Goal: Task Accomplishment & Management: Manage account settings

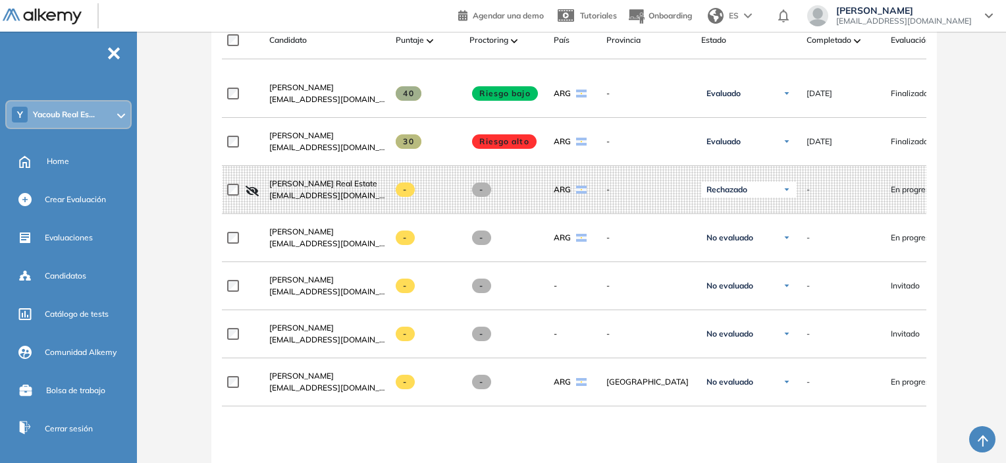
click at [120, 49] on span "-" at bounding box center [114, 52] width 14 height 11
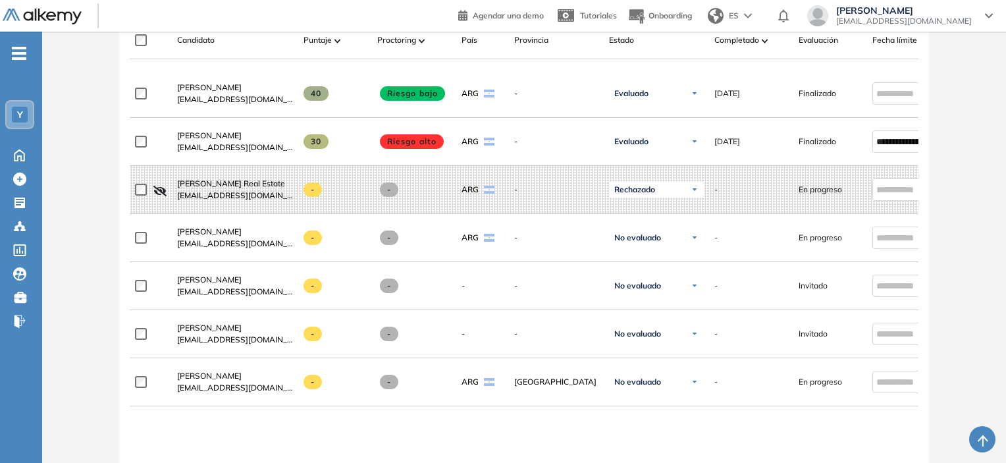
click at [29, 55] on ul "Y Home Home Crear Evaluación Crear Evaluación Evaluaciones Evaluaciones Candida…" at bounding box center [21, 193] width 42 height 280
click at [18, 49] on span "-" at bounding box center [19, 52] width 14 height 11
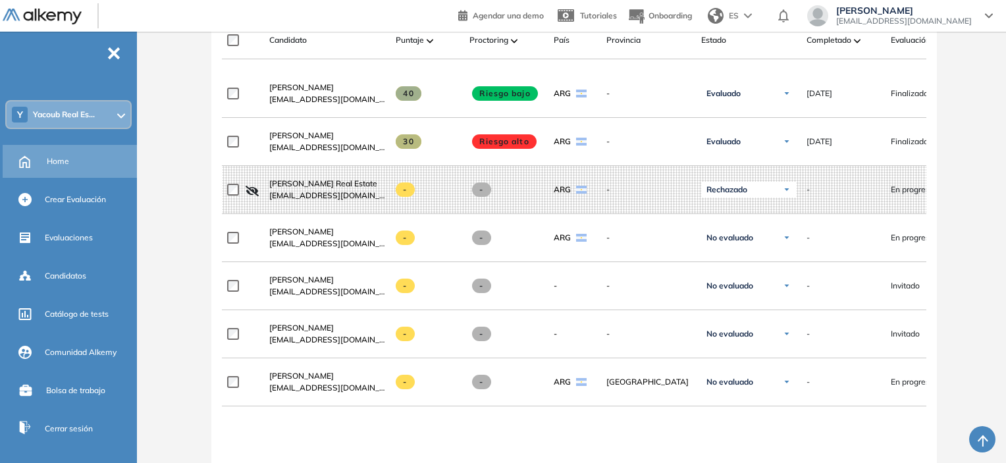
click at [63, 160] on span "Home" at bounding box center [58, 161] width 22 height 12
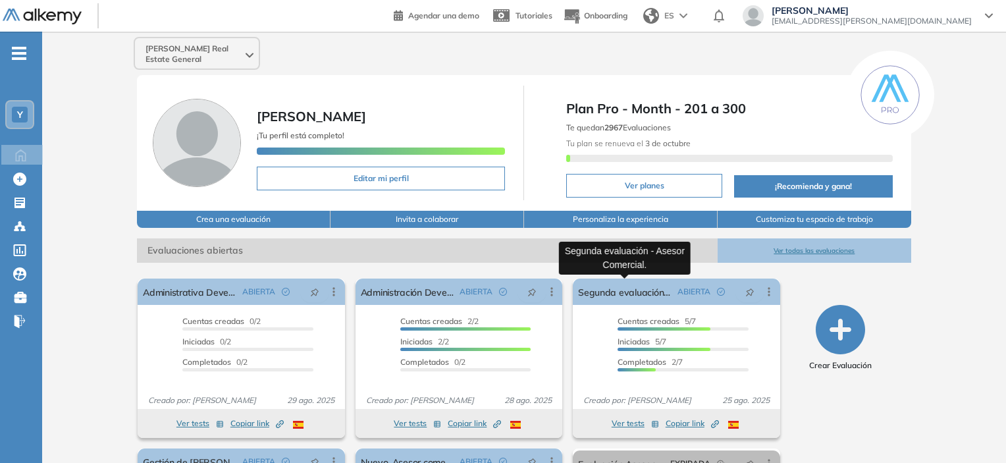
click at [665, 294] on link "Segunda evaluación - Asesor Comercial." at bounding box center [624, 291] width 93 height 26
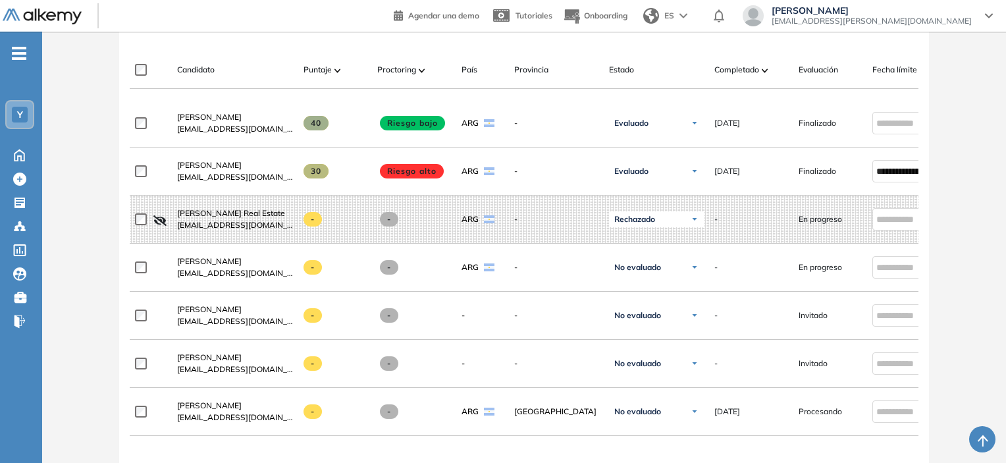
scroll to position [197, 0]
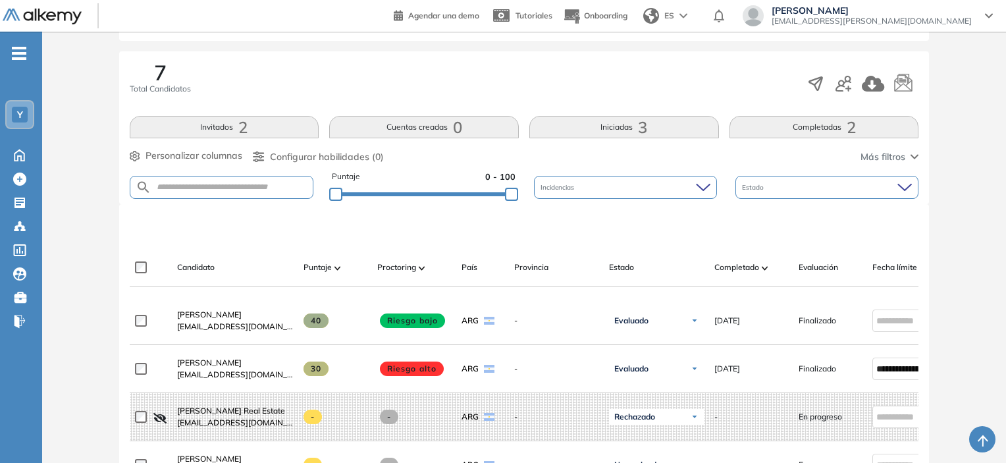
click at [19, 54] on span "-" at bounding box center [19, 52] width 14 height 11
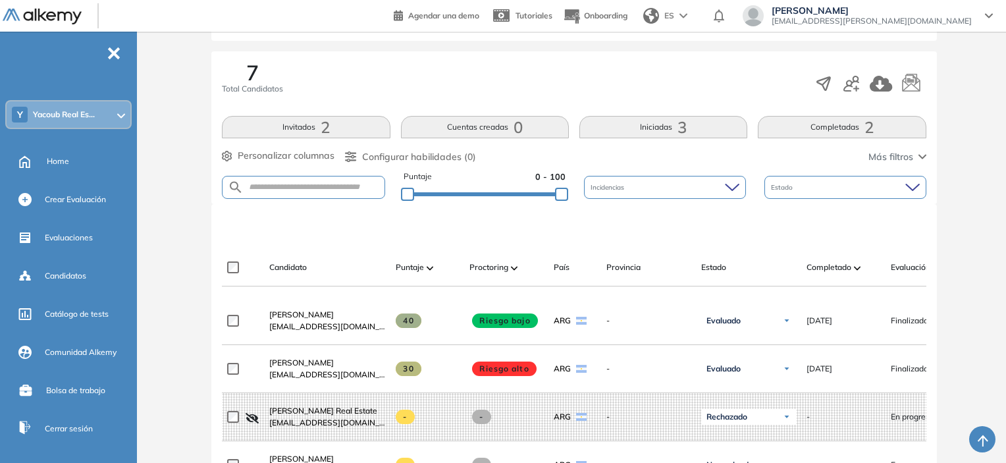
click at [328, 127] on span "2" at bounding box center [325, 127] width 9 height 0
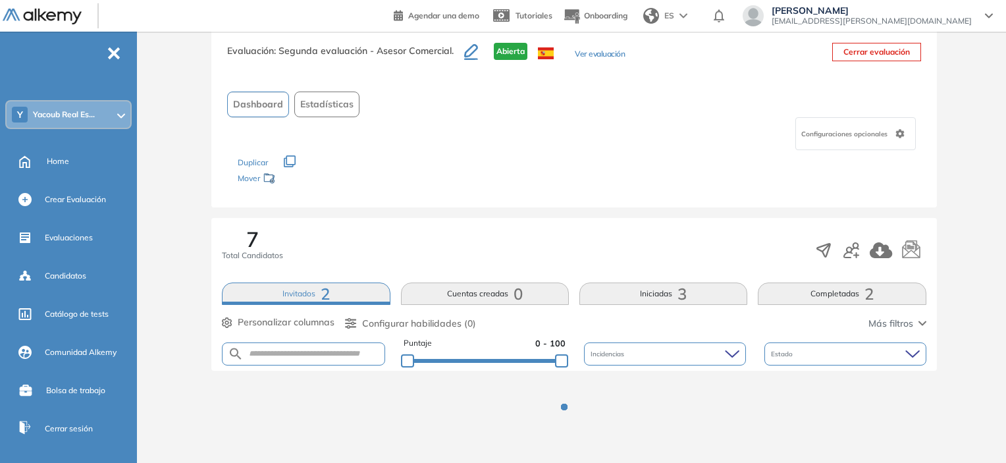
scroll to position [30, 0]
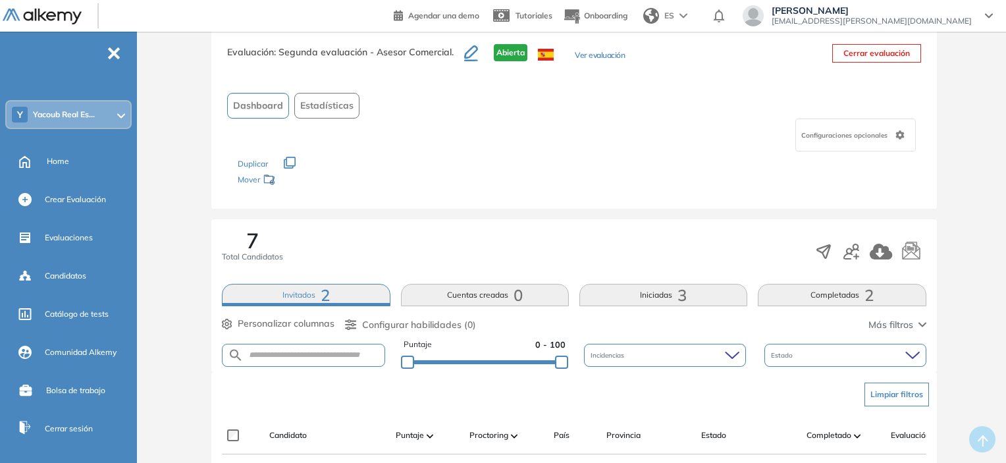
click at [111, 49] on span "-" at bounding box center [114, 52] width 14 height 11
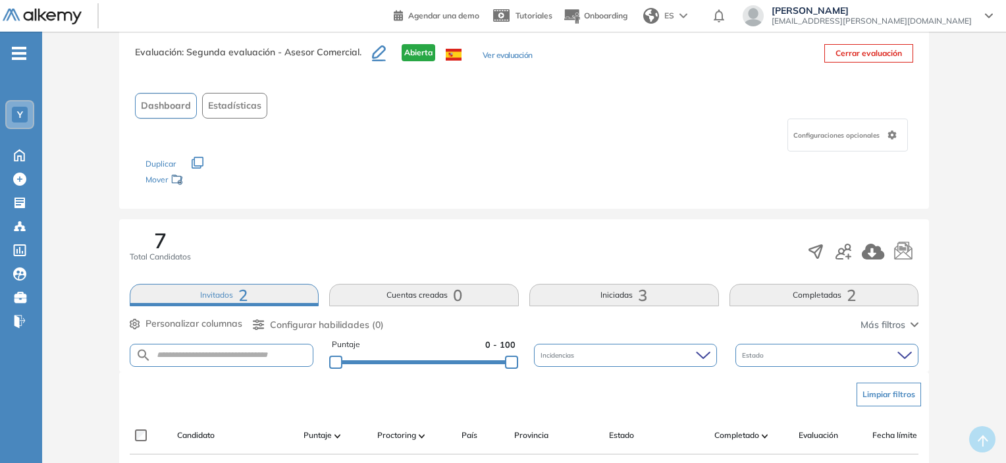
click at [9, 46] on div "-" at bounding box center [6, 42] width 11 height 11
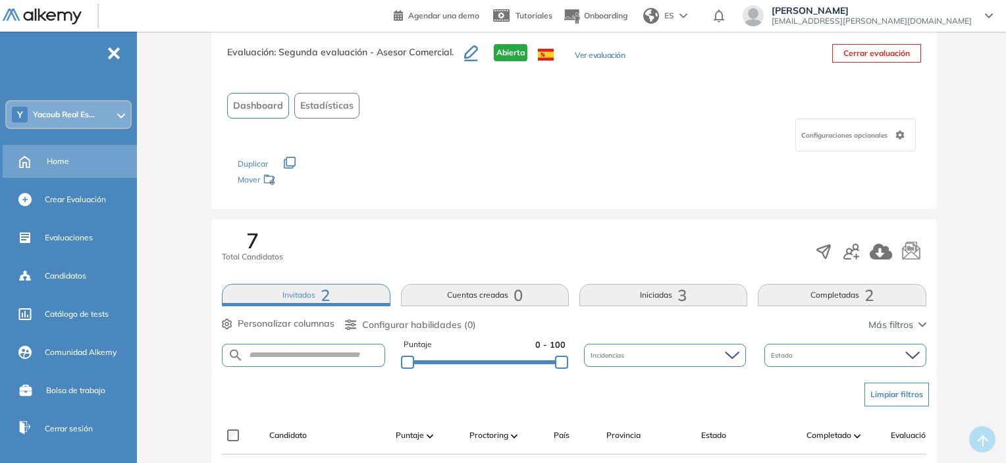
click at [61, 156] on span "Home" at bounding box center [58, 161] width 22 height 12
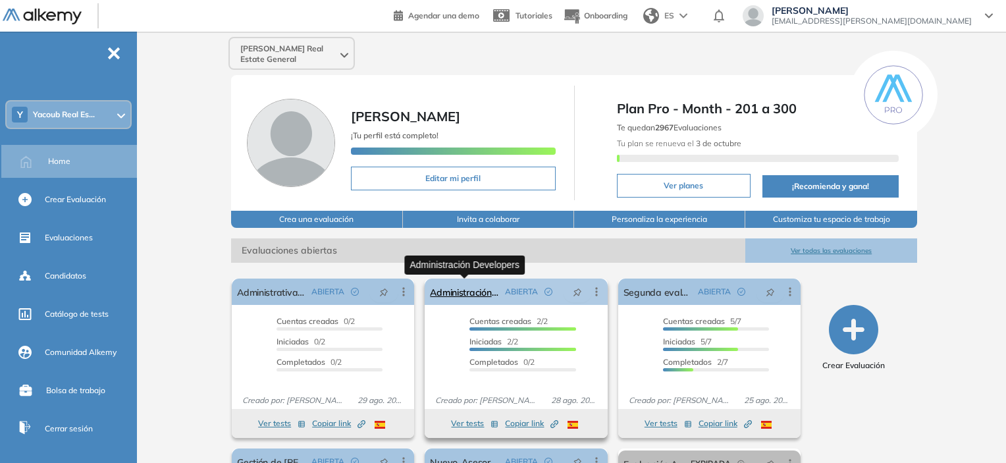
click at [467, 293] on link "Administración Developers" at bounding box center [464, 291] width 69 height 26
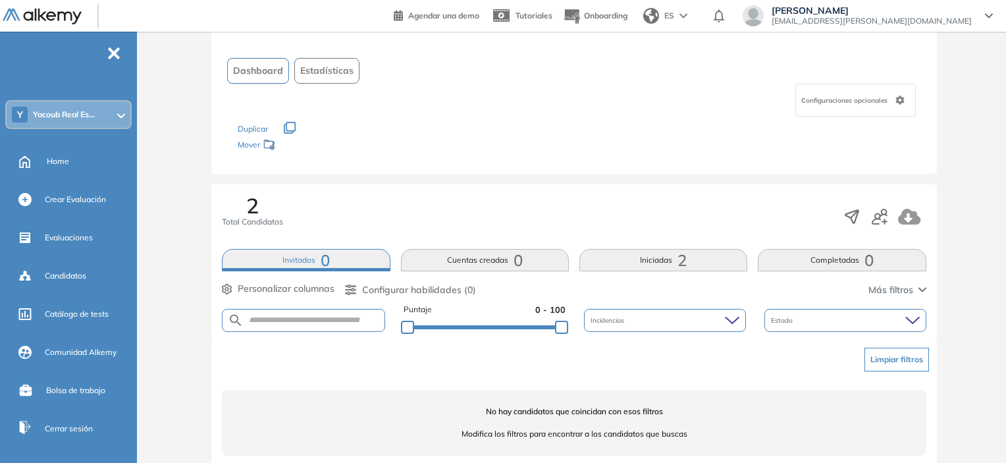
scroll to position [82, 0]
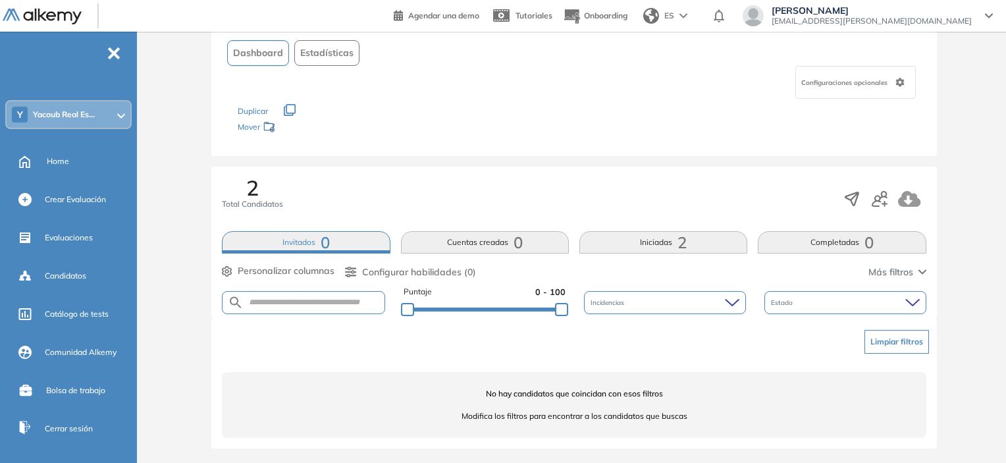
click at [616, 240] on button "Iniciadas 2" at bounding box center [663, 242] width 168 height 22
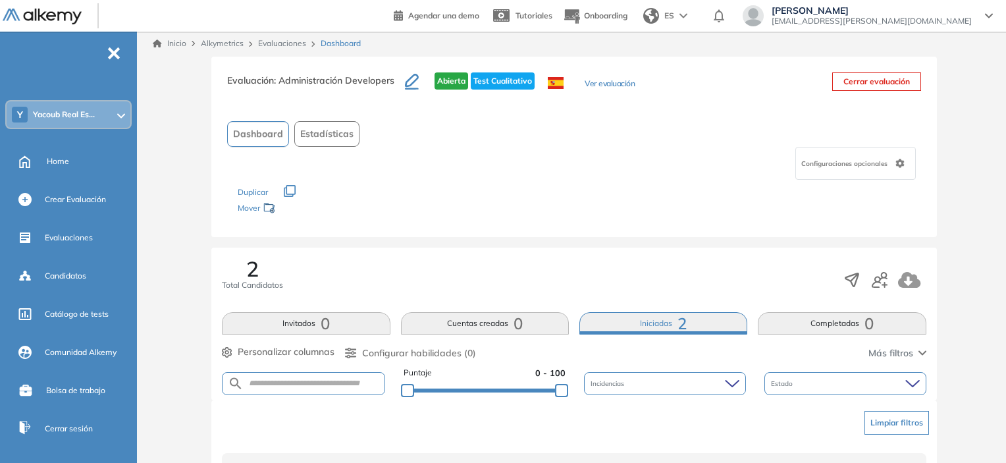
scroll to position [0, 0]
click at [177, 44] on link "Inicio" at bounding box center [170, 45] width 34 height 12
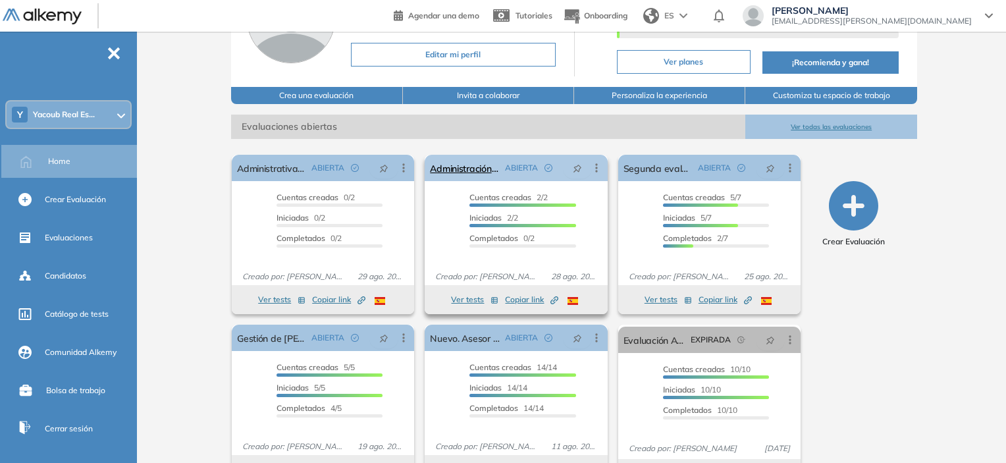
scroll to position [132, 0]
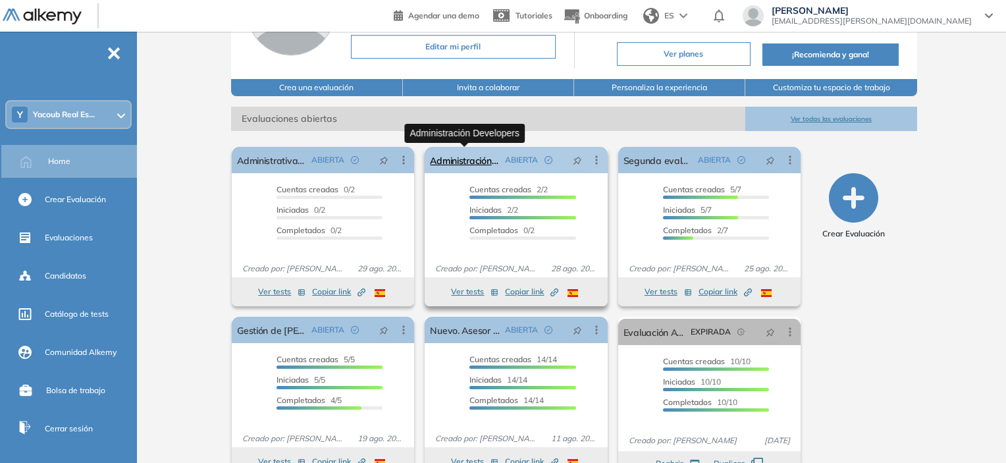
click at [475, 155] on link "Administración Developers" at bounding box center [464, 160] width 69 height 26
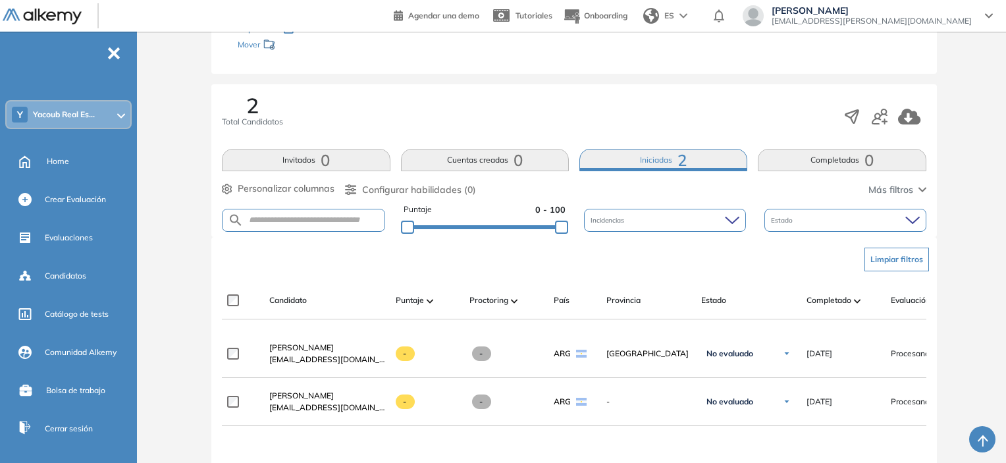
scroll to position [197, 0]
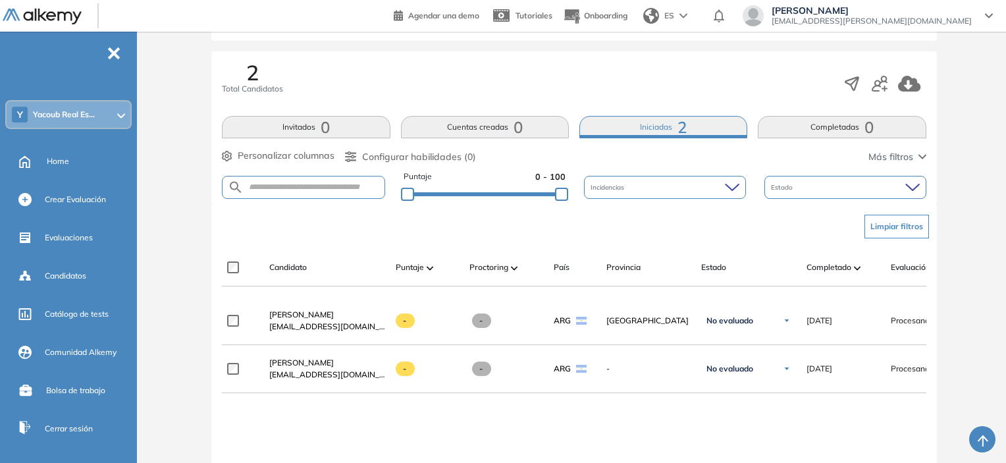
click at [118, 48] on span "-" at bounding box center [114, 52] width 14 height 11
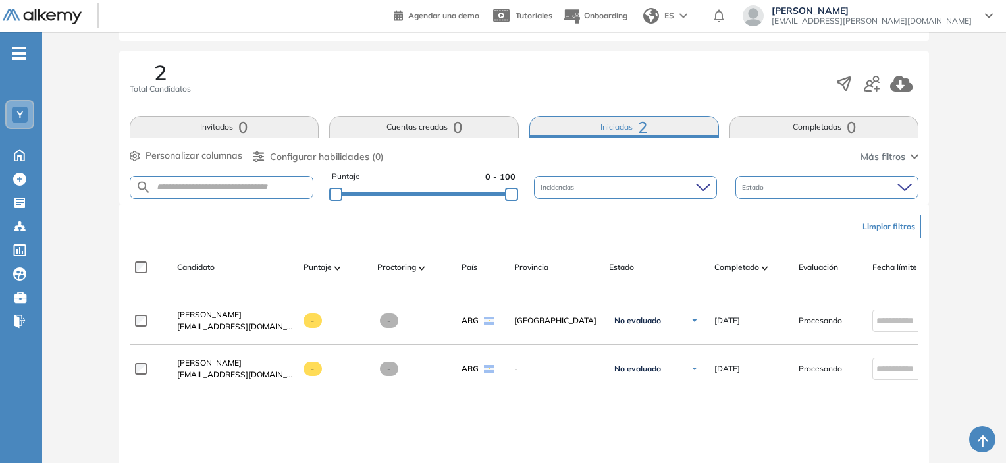
click at [20, 27] on div at bounding box center [59, 16] width 112 height 30
click at [24, 61] on ul "Y Home Home Crear Evaluación Crear Evaluación Evaluaciones Evaluaciones Candida…" at bounding box center [21, 193] width 42 height 280
click at [21, 52] on icon "-" at bounding box center [19, 53] width 14 height 3
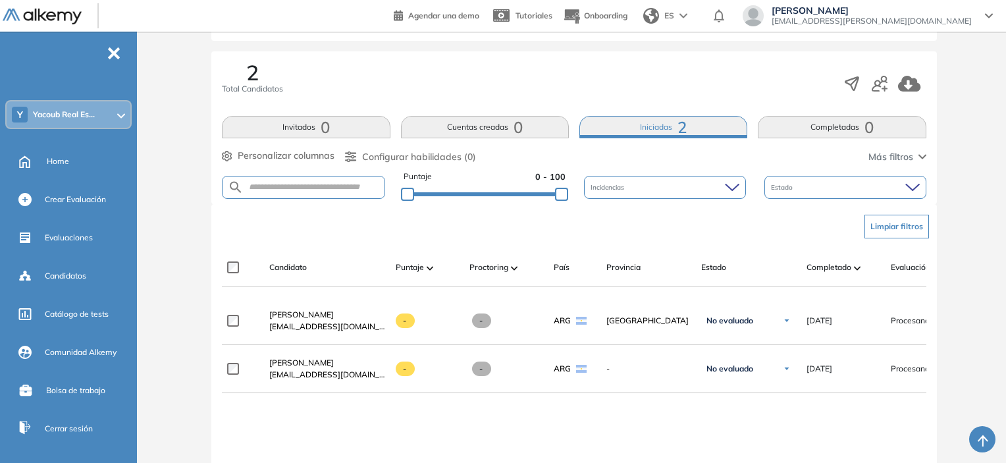
click at [55, 15] on img at bounding box center [42, 17] width 79 height 16
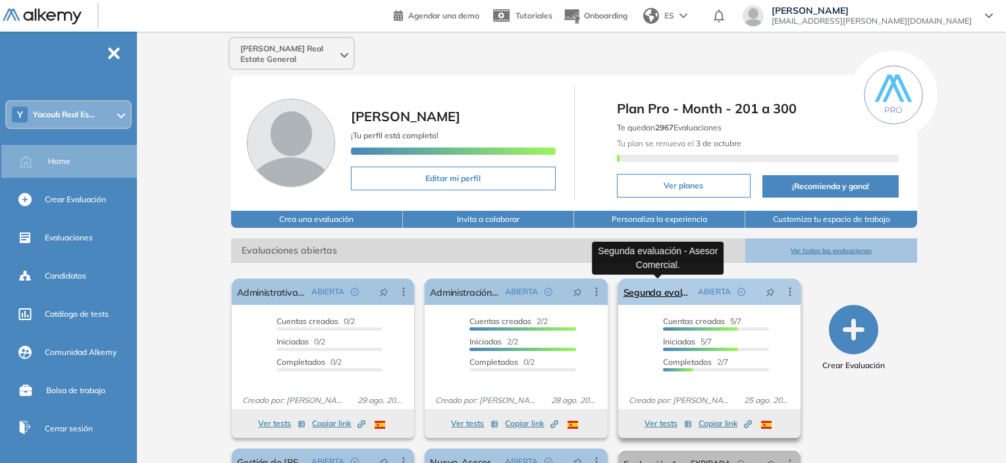
click at [668, 292] on link "Segunda evaluación - Asesor Comercial." at bounding box center [657, 291] width 69 height 26
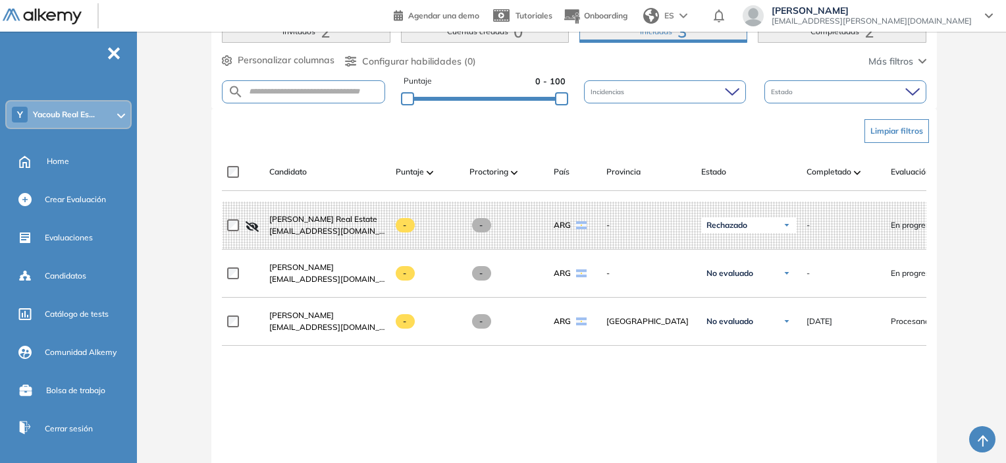
scroll to position [95, 0]
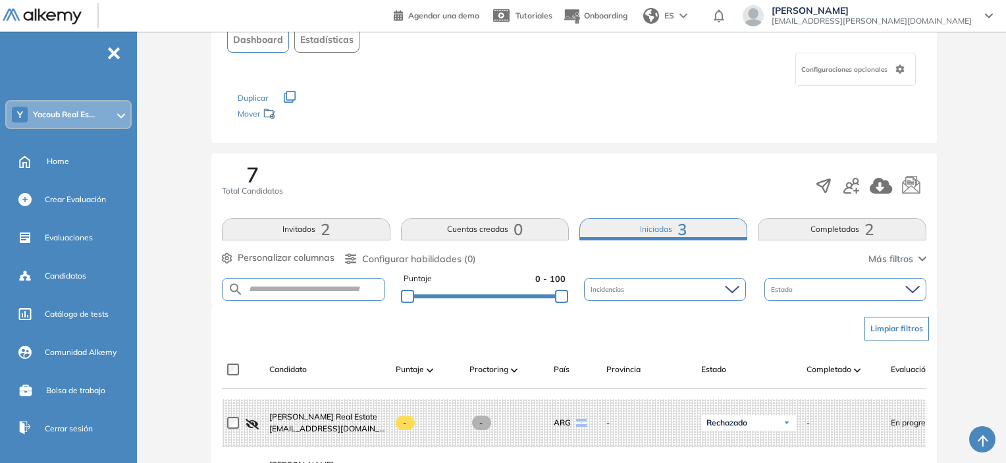
click at [654, 232] on button "Iniciadas 3" at bounding box center [663, 229] width 168 height 22
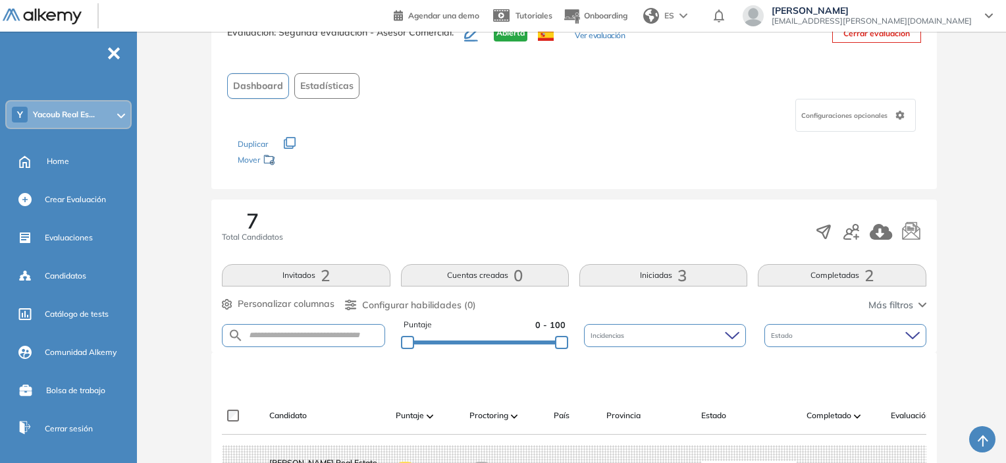
scroll to position [30, 0]
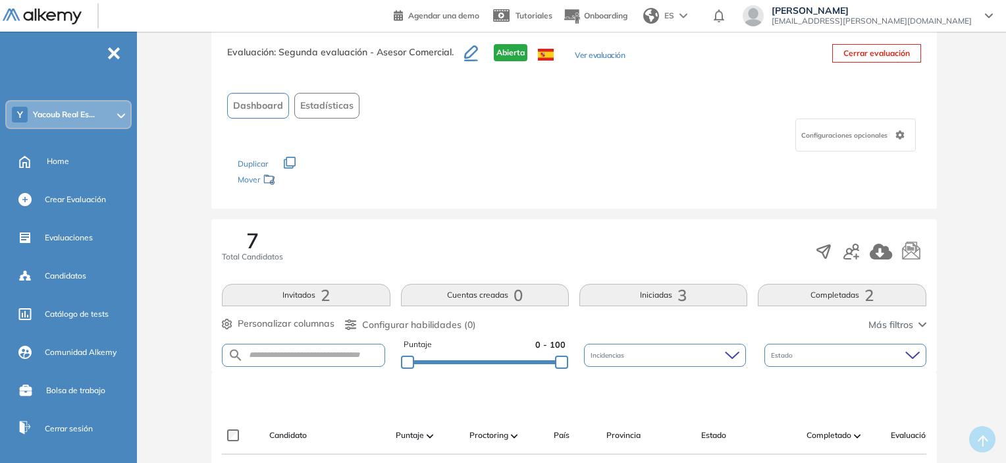
click at [274, 299] on button "Invitados 2" at bounding box center [306, 295] width 168 height 22
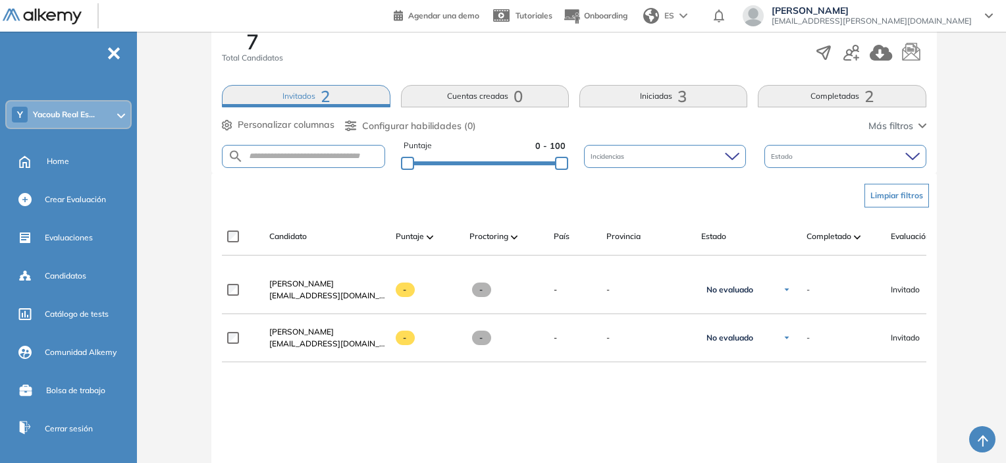
scroll to position [293, 0]
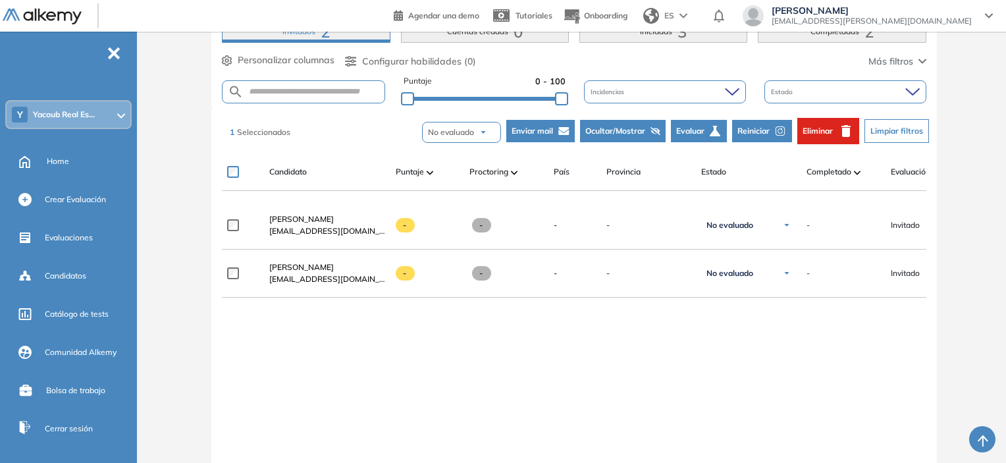
click at [545, 125] on span "Enviar mail" at bounding box center [531, 131] width 41 height 12
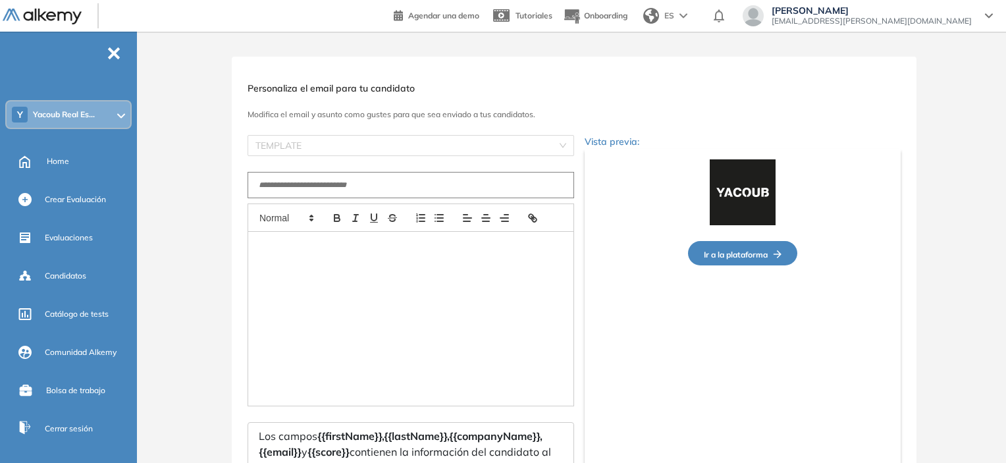
scroll to position [0, 0]
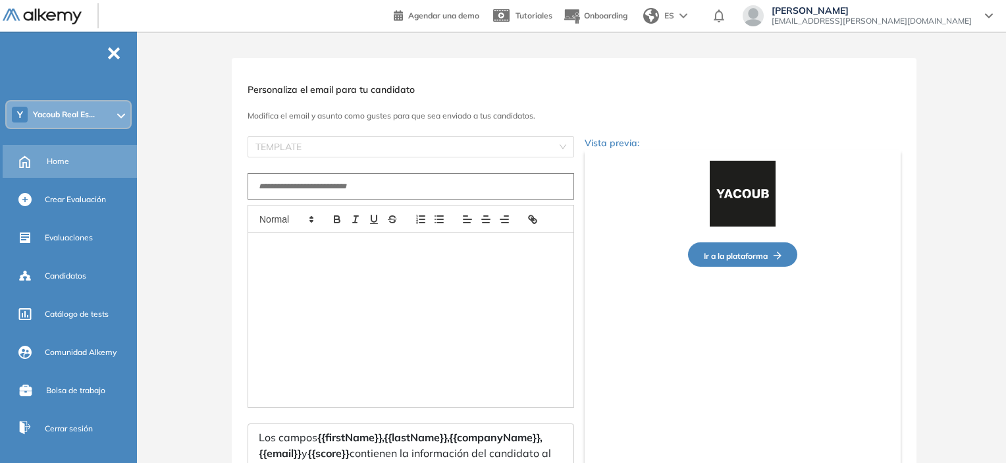
click at [74, 165] on div "Home" at bounding box center [91, 161] width 88 height 22
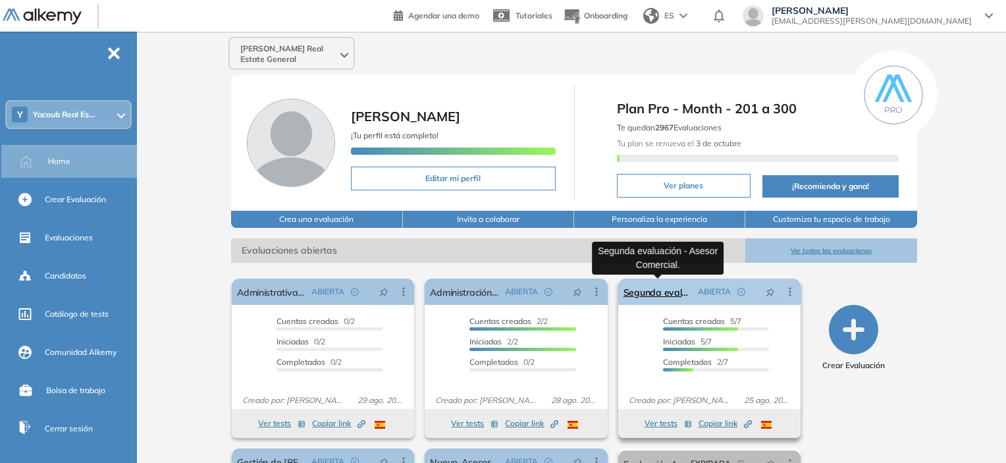
click at [645, 290] on link "Segunda evaluación - Asesor Comercial." at bounding box center [657, 291] width 69 height 26
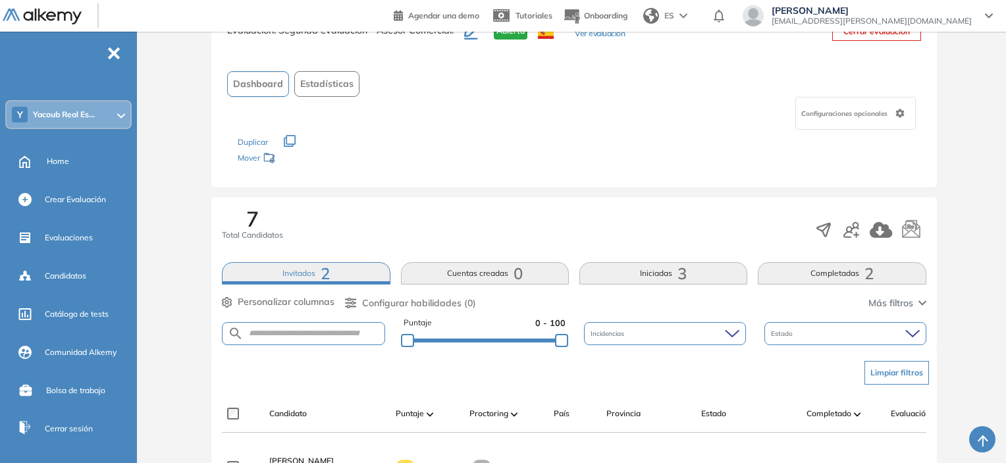
scroll to position [263, 0]
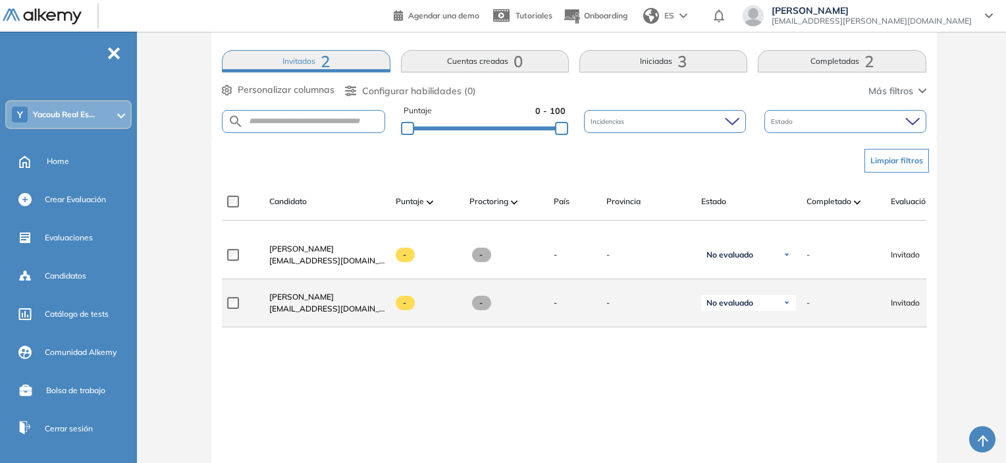
click at [239, 308] on label at bounding box center [238, 303] width 22 height 12
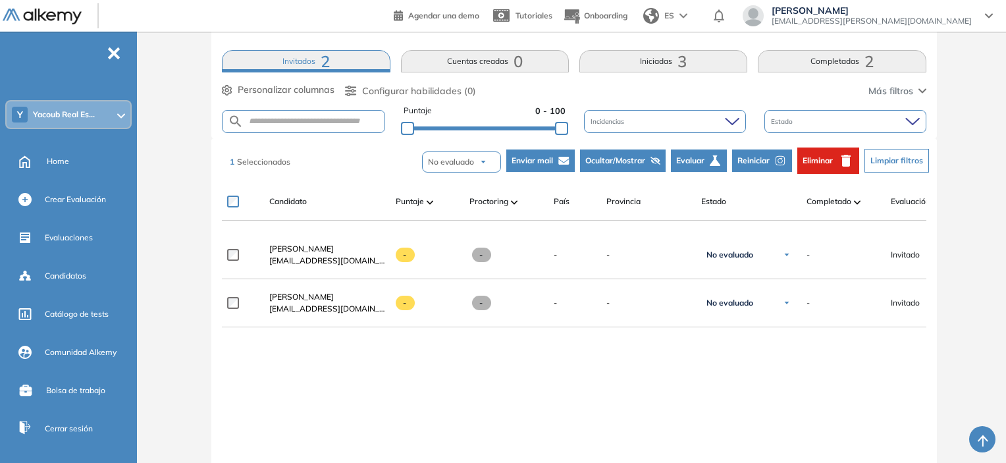
click at [777, 159] on icon "button" at bounding box center [781, 161] width 12 height 12
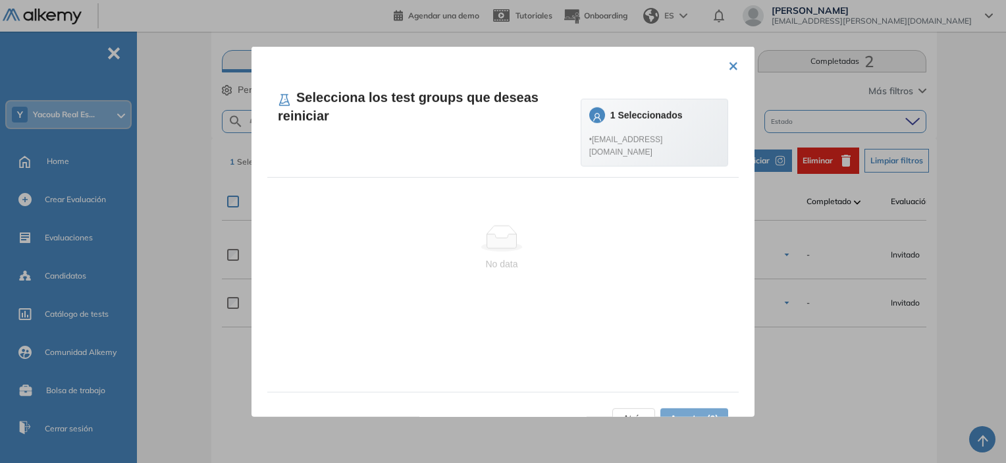
click at [679, 137] on span "• [EMAIL_ADDRESS][DOMAIN_NAME]" at bounding box center [654, 146] width 130 height 25
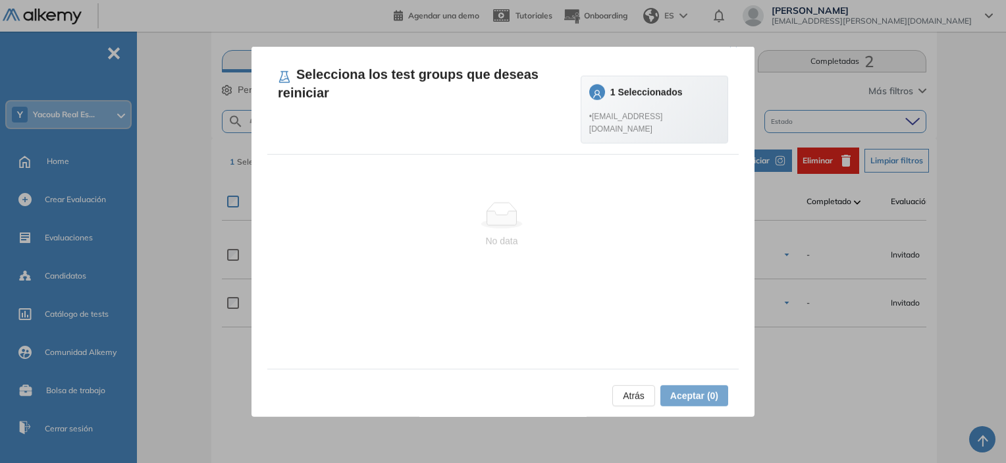
scroll to position [33, 0]
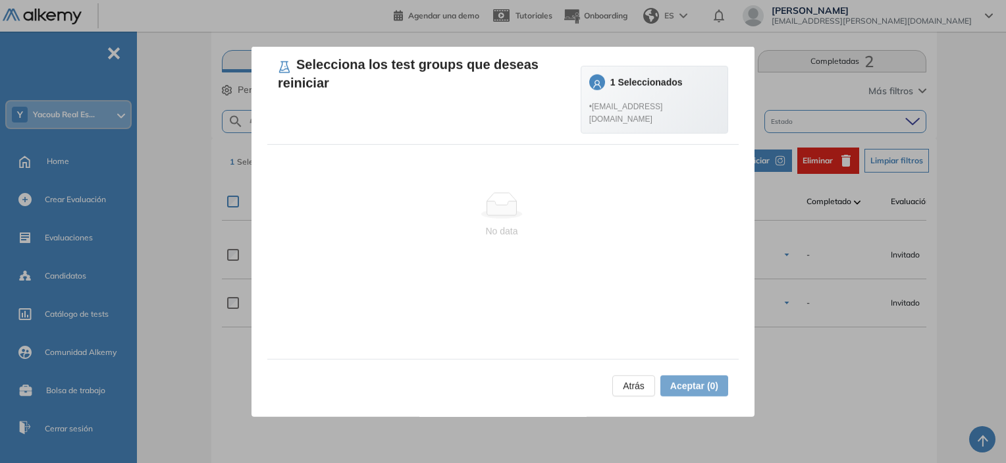
click at [625, 91] on div "1 Seleccionados • [EMAIL_ADDRESS][DOMAIN_NAME]" at bounding box center [654, 99] width 130 height 51
click at [605, 78] on span at bounding box center [597, 82] width 16 height 16
click at [434, 115] on div "Selecciona los test groups que deseas reiniciar 1 Seleccionados • [EMAIL_ADDRES…" at bounding box center [502, 94] width 471 height 101
click at [448, 161] on div "No data" at bounding box center [501, 215] width 469 height 109
drag, startPoint x: 632, startPoint y: 59, endPoint x: 623, endPoint y: 96, distance: 38.6
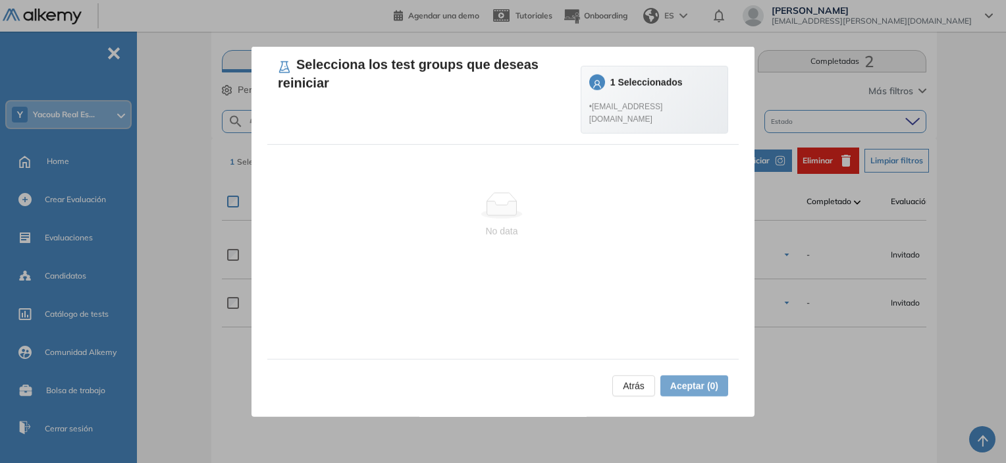
click at [632, 66] on div "Selecciona los test groups que deseas reiniciar 1 Seleccionados • [EMAIL_ADDRES…" at bounding box center [502, 94] width 471 height 101
click at [623, 96] on div "• [EMAIL_ADDRESS][DOMAIN_NAME]" at bounding box center [654, 110] width 130 height 30
click at [602, 84] on icon "user" at bounding box center [596, 84] width 9 height 9
click at [633, 92] on div "1 Seleccionados • [EMAIL_ADDRESS][DOMAIN_NAME]" at bounding box center [654, 99] width 130 height 51
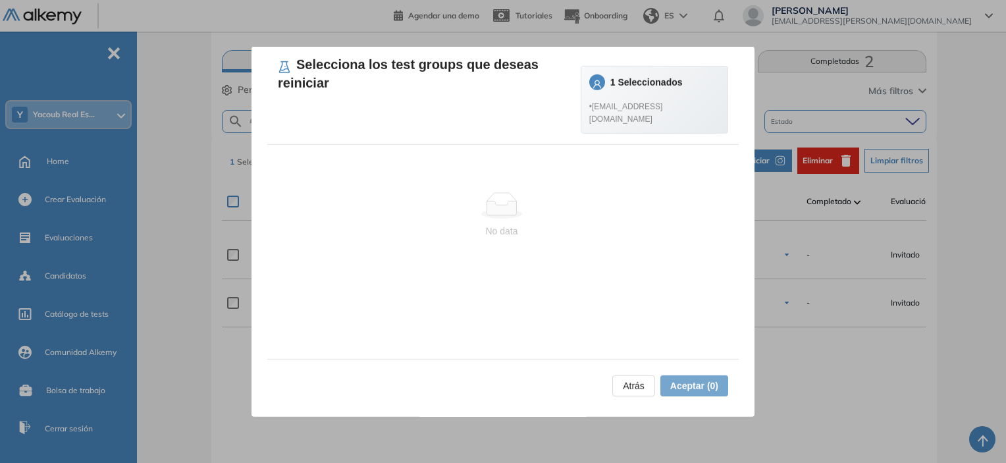
click at [490, 234] on div "No data" at bounding box center [501, 215] width 469 height 109
click at [649, 386] on button "Atrás" at bounding box center [633, 385] width 43 height 21
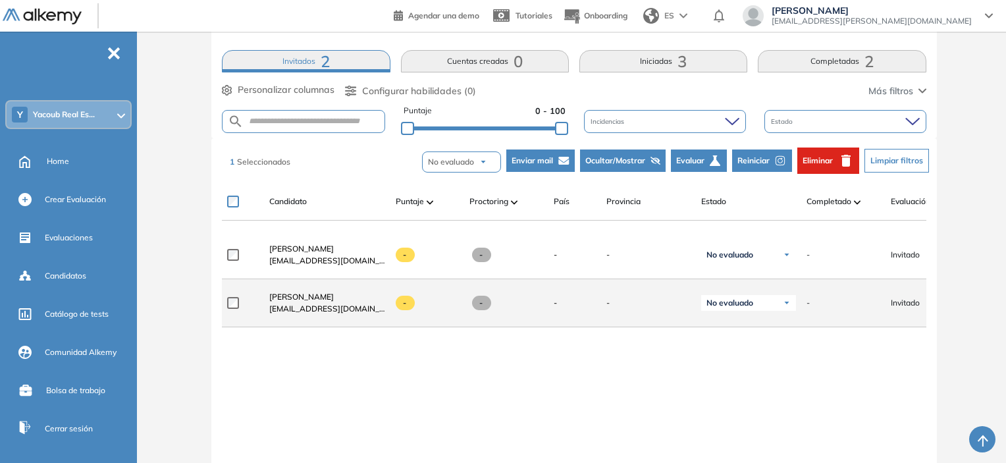
click at [785, 301] on div "No evaluado" at bounding box center [748, 303] width 95 height 16
click at [837, 305] on div "-" at bounding box center [843, 303] width 74 height 12
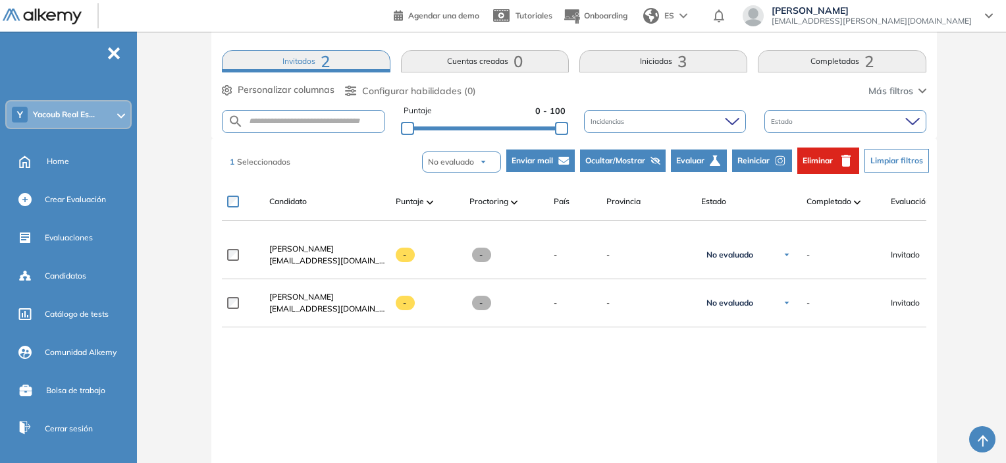
click at [744, 155] on span "Reiniciar" at bounding box center [753, 161] width 32 height 12
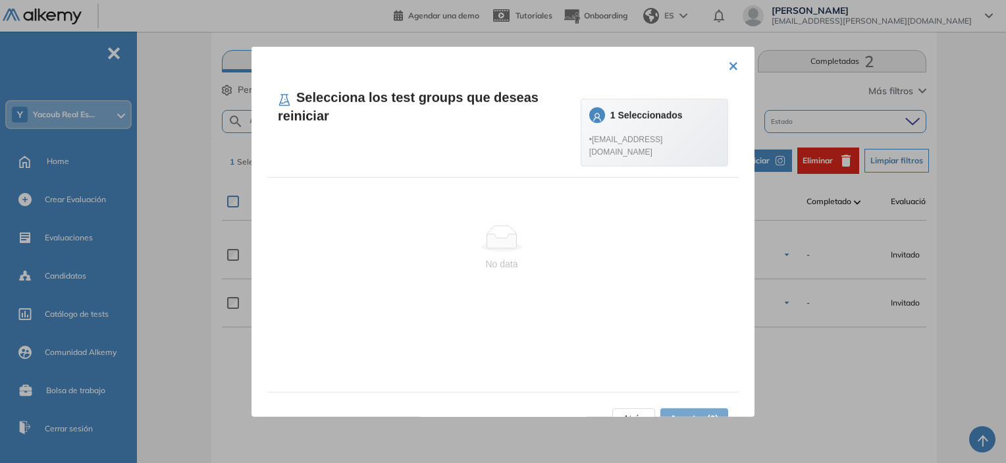
click at [683, 115] on strong "1 Seleccionados" at bounding box center [646, 114] width 72 height 11
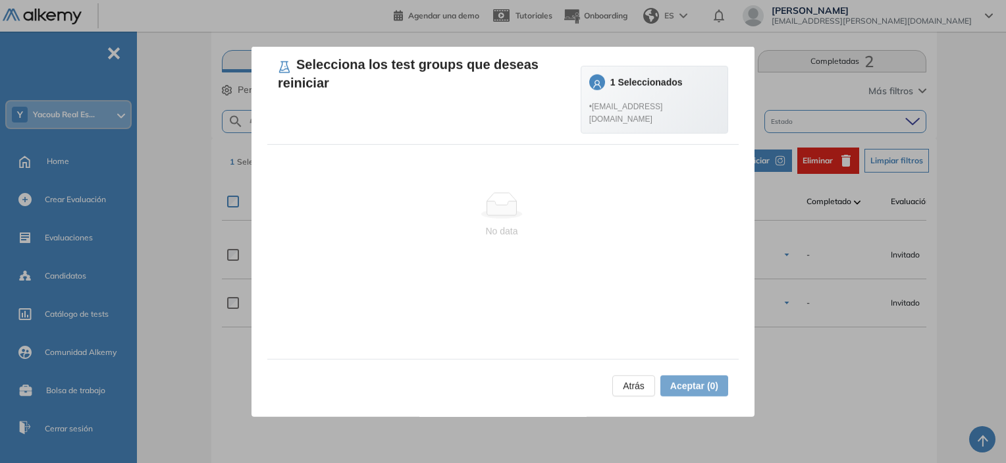
drag, startPoint x: 664, startPoint y: 402, endPoint x: 674, endPoint y: 380, distance: 24.5
click at [666, 398] on div "Atrás Aceptar (0)" at bounding box center [502, 382] width 471 height 48
click at [629, 78] on div "1 Seleccionados" at bounding box center [638, 82] width 99 height 16
drag, startPoint x: 490, startPoint y: 203, endPoint x: 503, endPoint y: 180, distance: 27.1
click at [490, 203] on g at bounding box center [501, 206] width 41 height 26
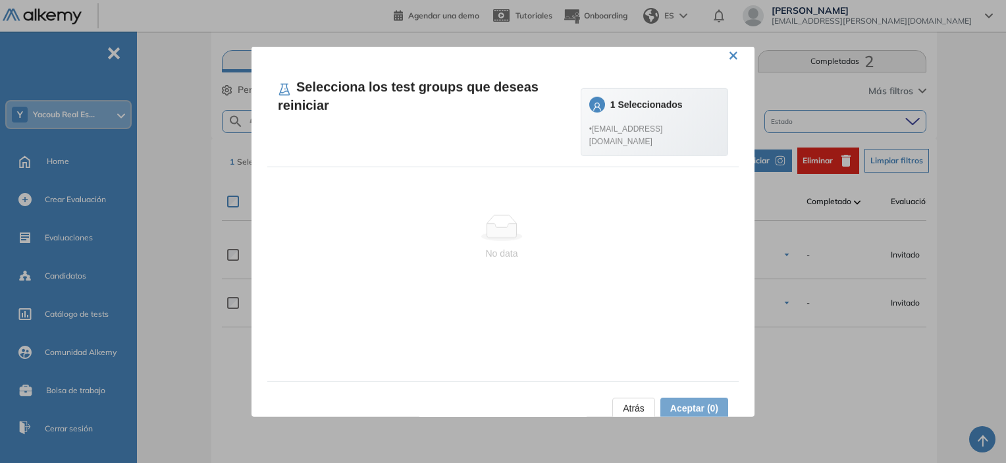
scroll to position [0, 0]
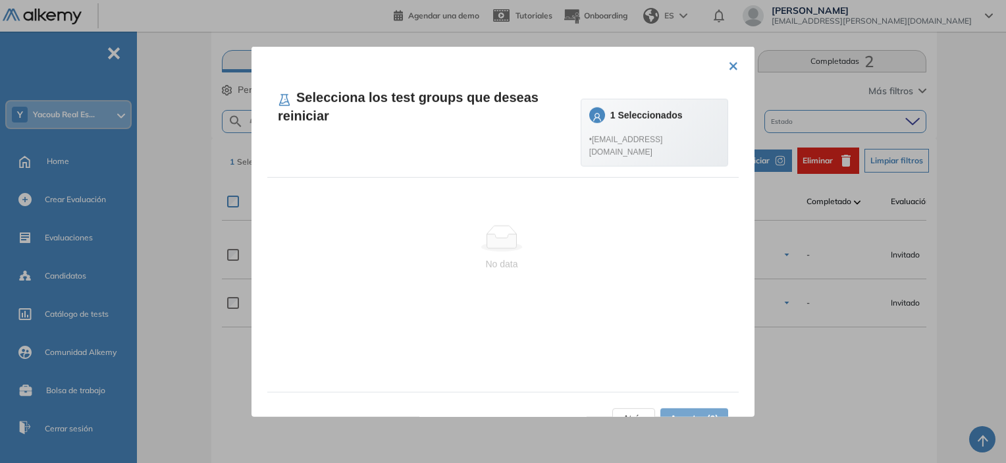
click at [728, 70] on button "×" at bounding box center [733, 64] width 11 height 26
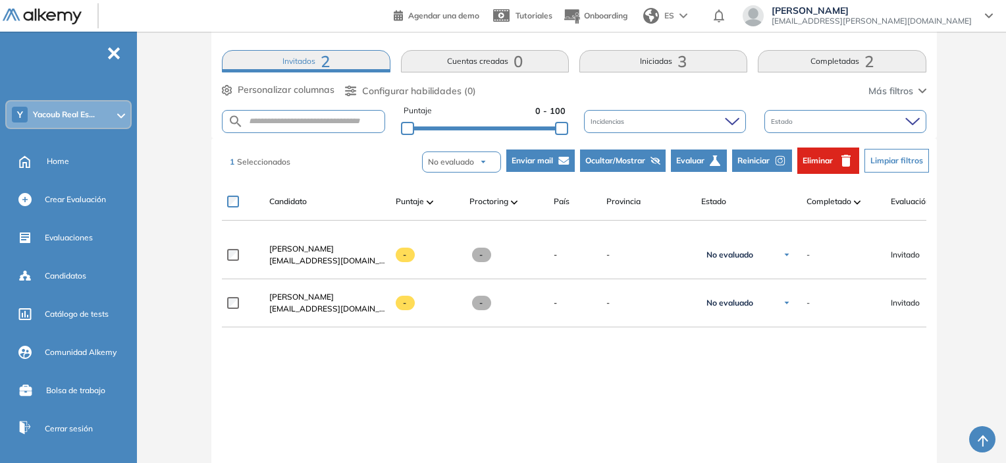
click at [544, 158] on span "Enviar mail" at bounding box center [531, 161] width 41 height 12
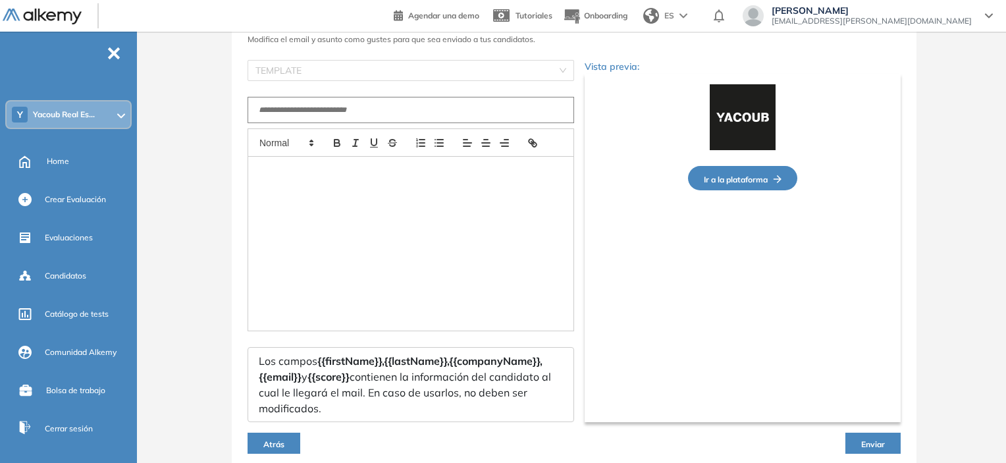
scroll to position [130, 0]
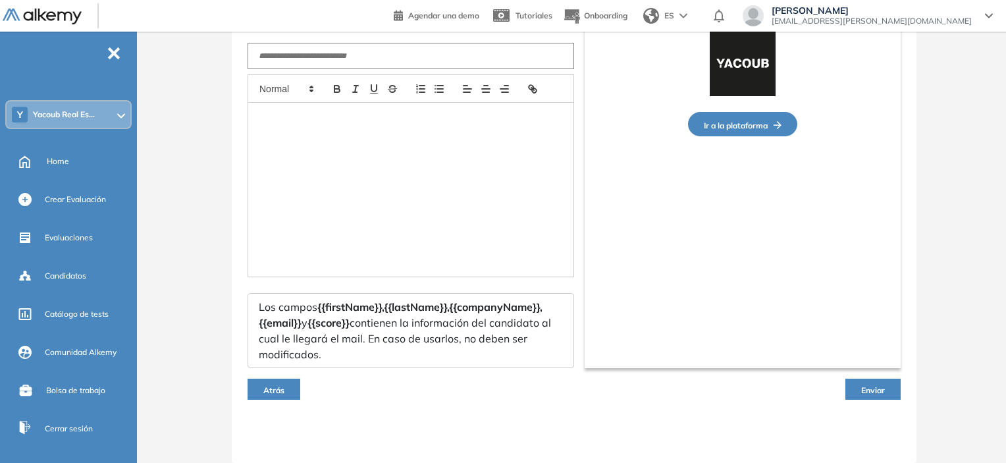
click at [282, 386] on span "Atrás" at bounding box center [273, 390] width 21 height 10
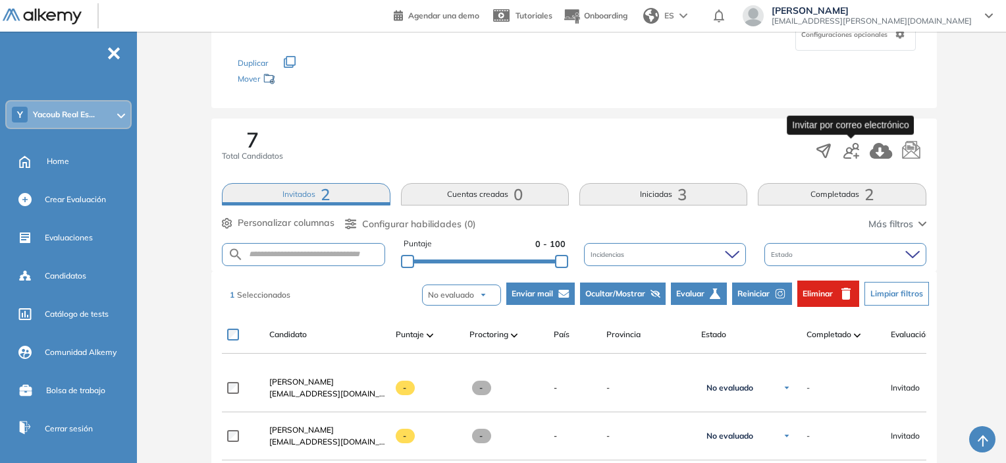
click at [848, 152] on icon "button" at bounding box center [851, 151] width 16 height 16
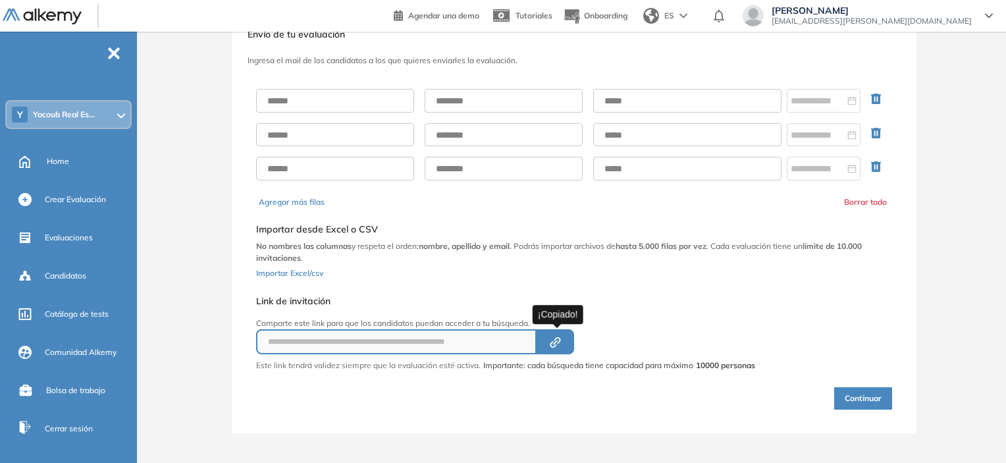
click at [559, 337] on icon "Created by potrace 1.16, written by [PERSON_NAME] [DATE]-[DATE]" at bounding box center [555, 342] width 15 height 11
